Goal: Contribute content: Add original content to the website for others to see

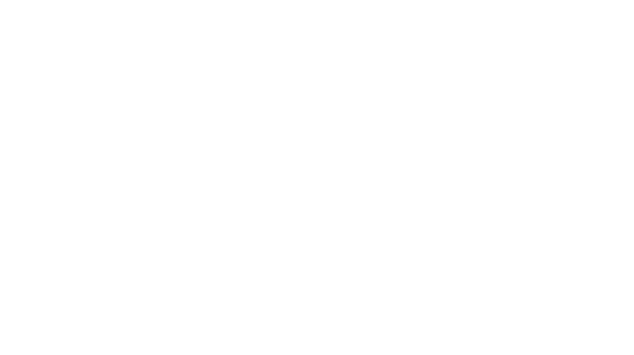
click at [273, 135] on body at bounding box center [317, 177] width 634 height 355
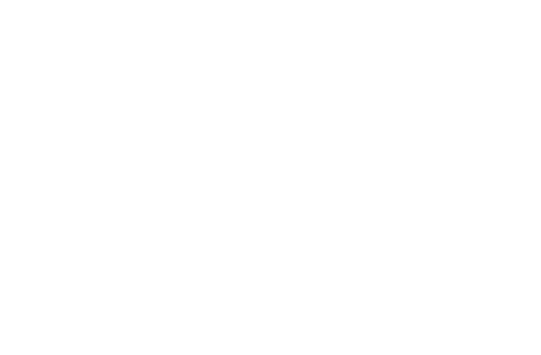
click at [125, 128] on body at bounding box center [270, 177] width 541 height 355
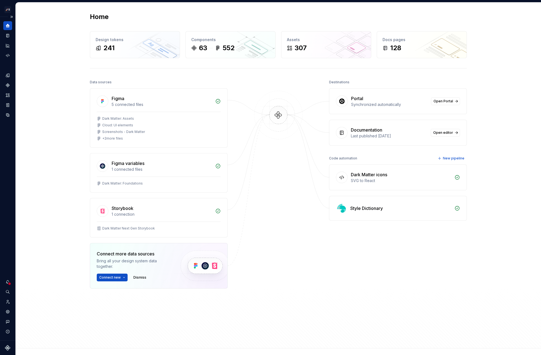
click at [13, 76] on div "Design system data" at bounding box center [7, 178] width 15 height 323
click at [8, 76] on icon "Design tokens" at bounding box center [8, 75] width 4 height 4
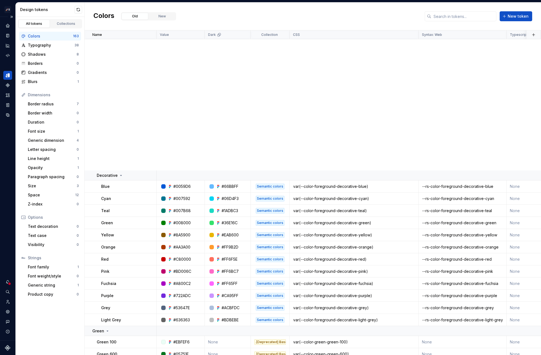
scroll to position [1208, 0]
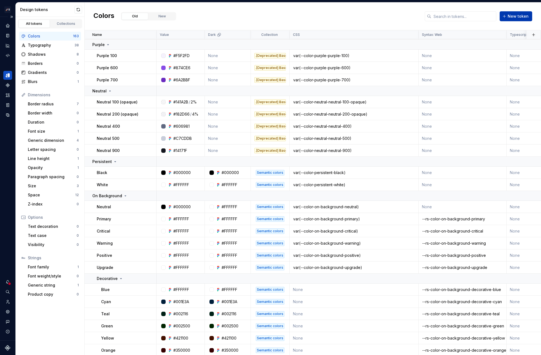
click at [519, 19] on span "New token" at bounding box center [517, 16] width 21 height 6
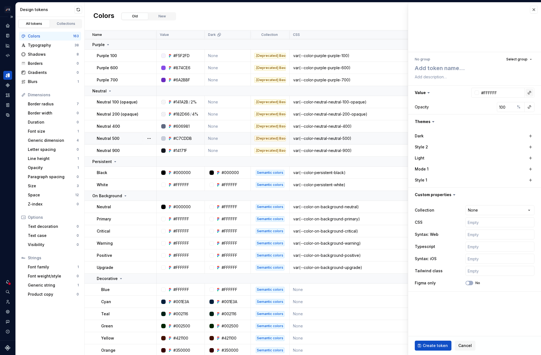
click at [528, 90] on button "button" at bounding box center [529, 93] width 8 height 8
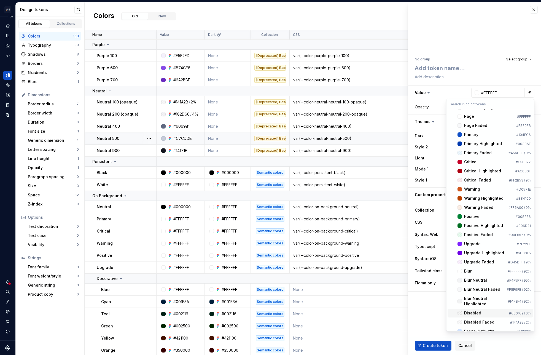
scroll to position [75, 0]
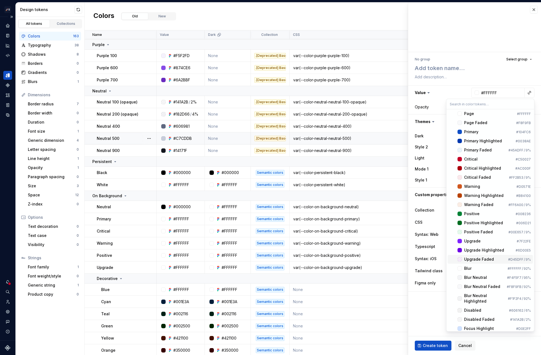
type textarea "*"
